Goal: Find specific page/section

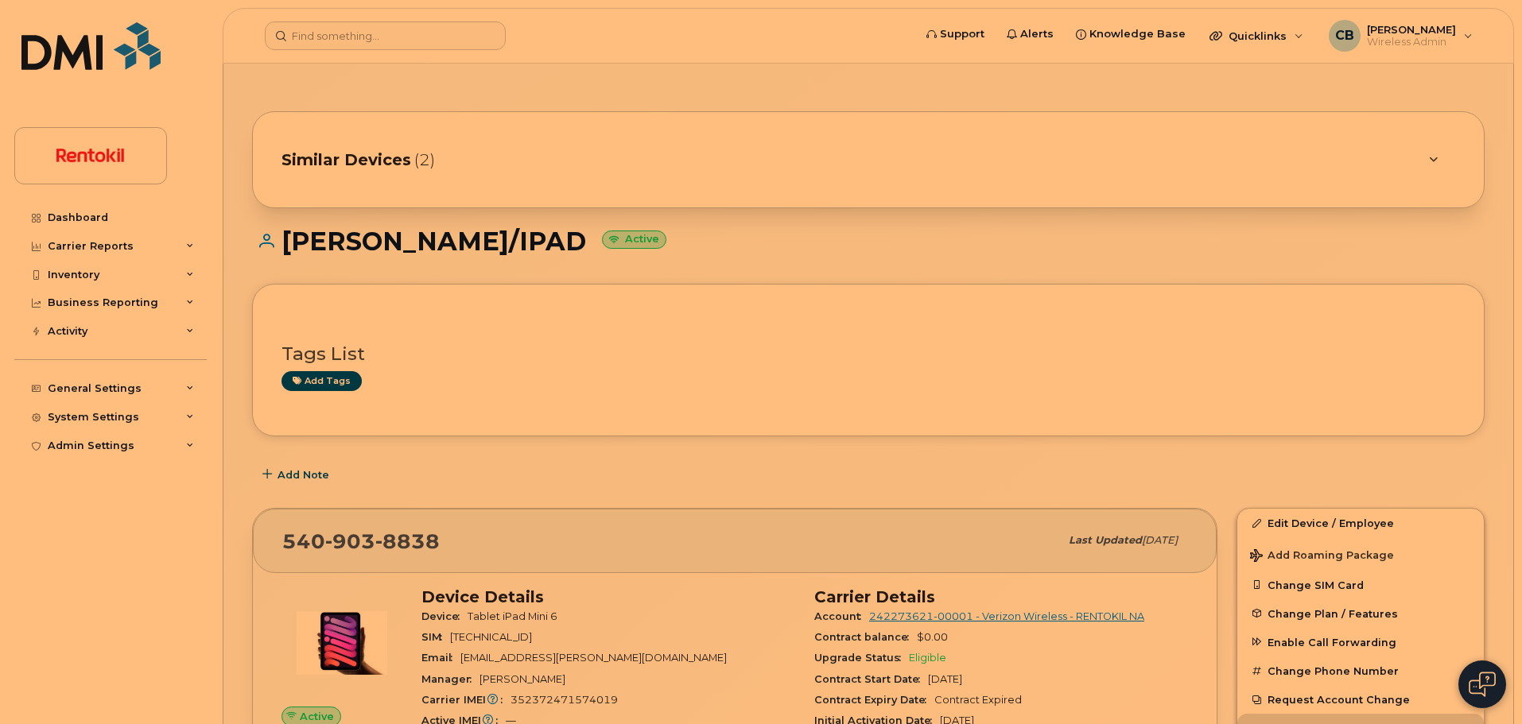
scroll to position [128, 0]
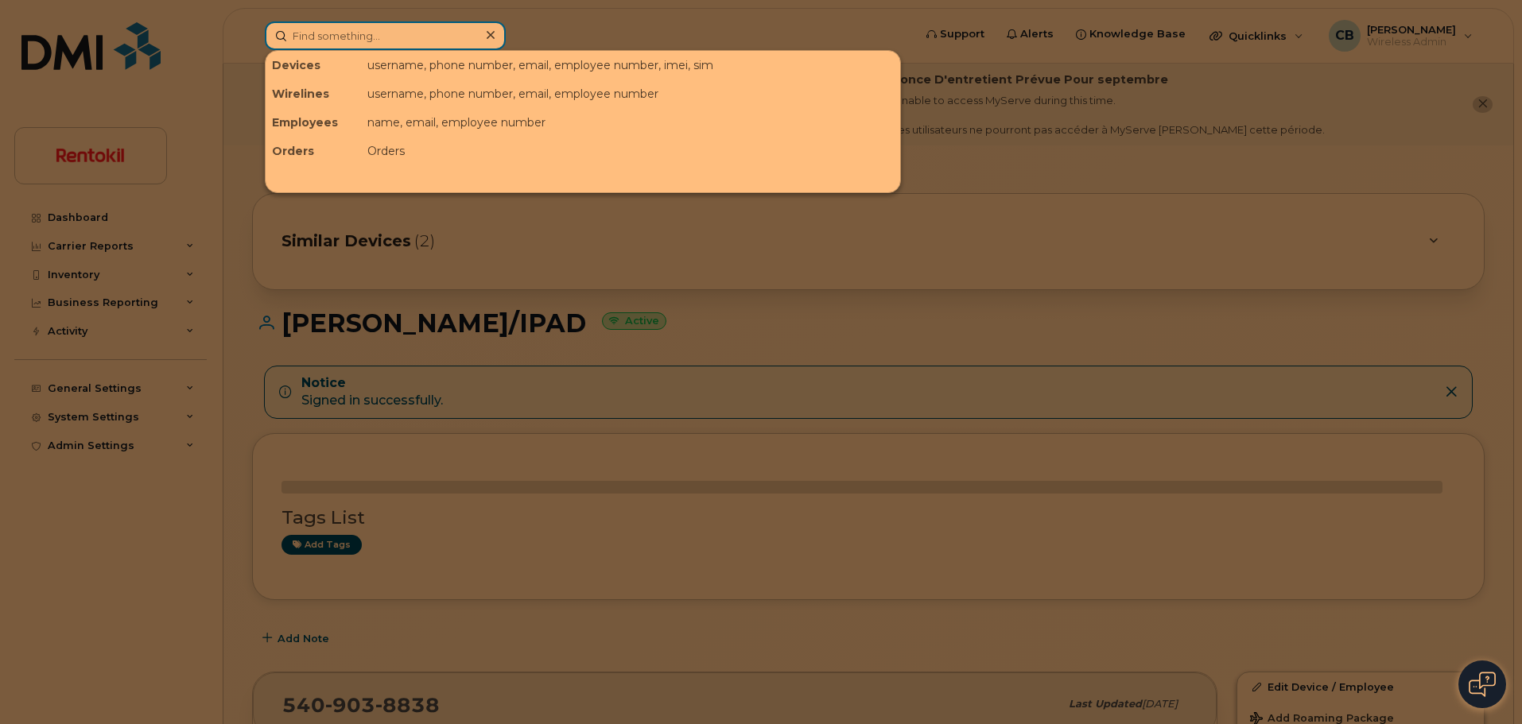
click at [326, 24] on input at bounding box center [385, 35] width 241 height 29
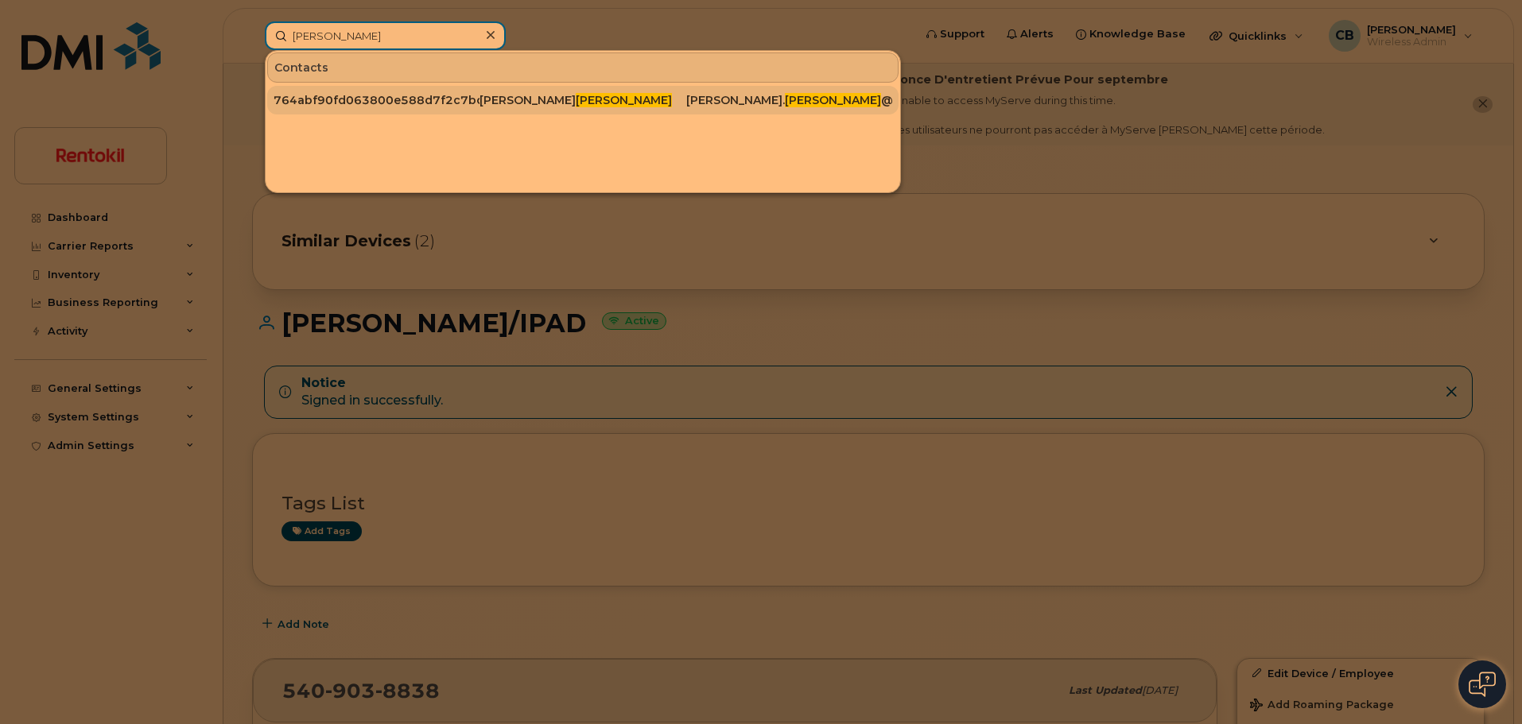
type input "[PERSON_NAME]"
click at [423, 96] on div "764abf90fd063800e588d7f2c7bcb8ed" at bounding box center [376, 100] width 206 height 16
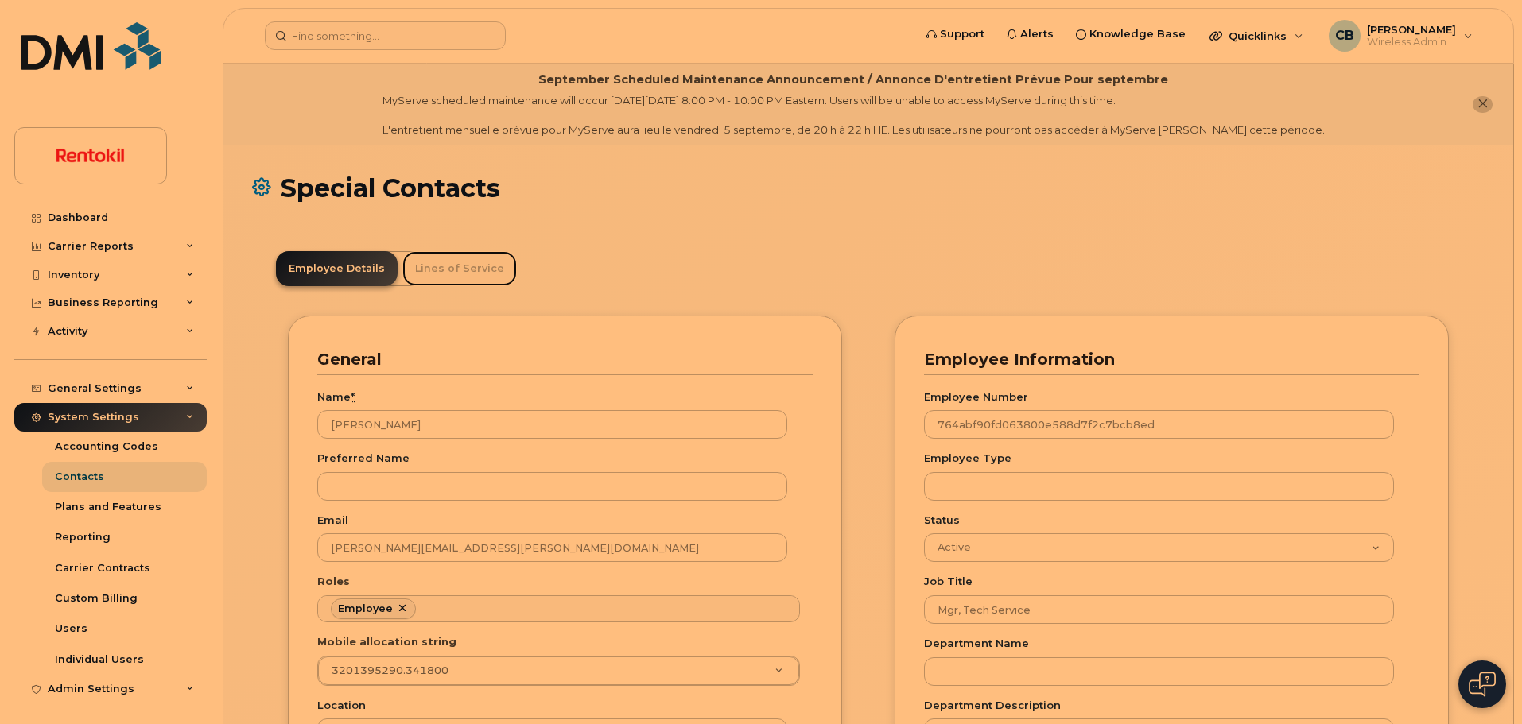
click at [464, 273] on link "Lines of Service" at bounding box center [459, 268] width 114 height 35
